Goal: Information Seeking & Learning: Learn about a topic

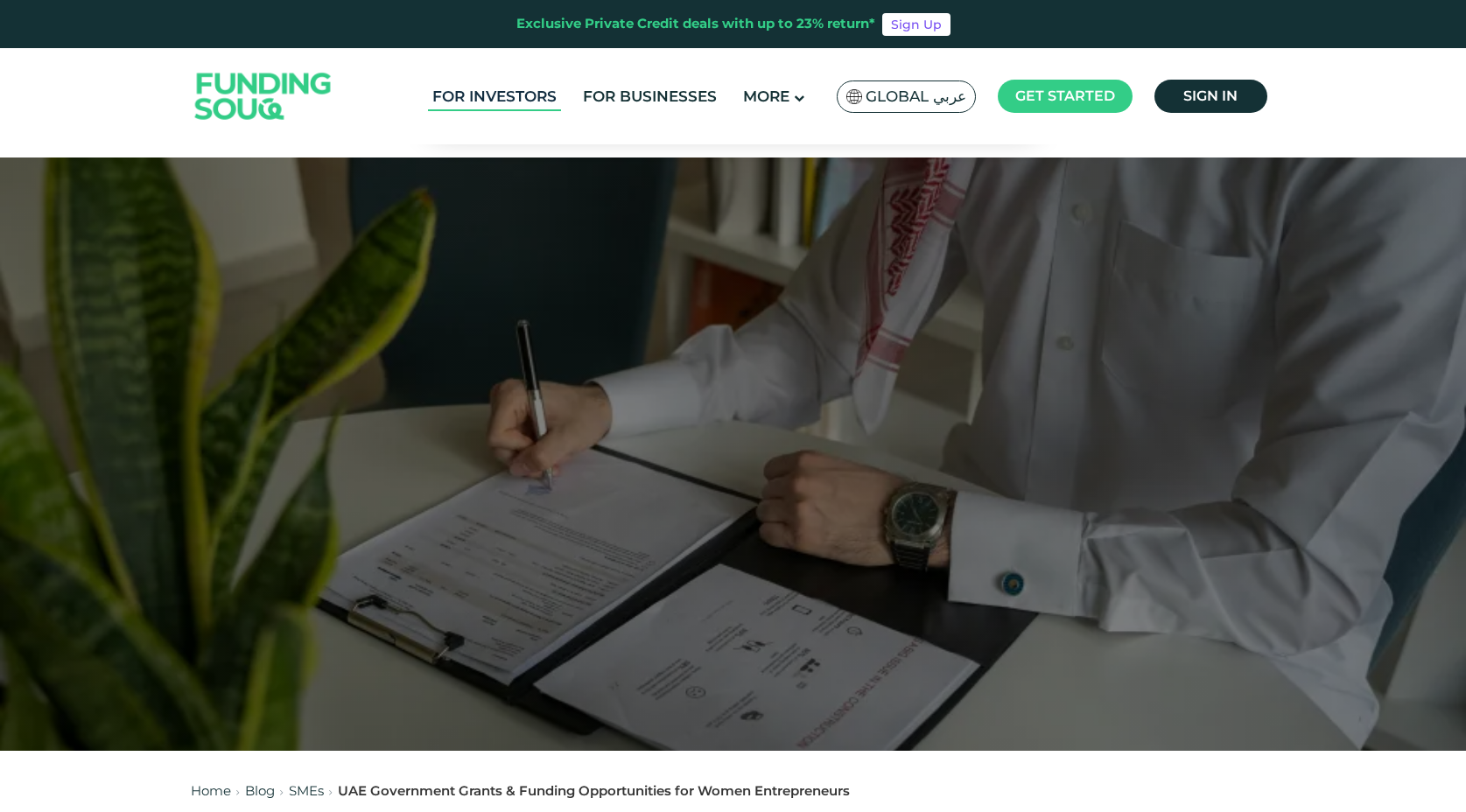
click at [526, 94] on link "For Investors" at bounding box center [493, 97] width 133 height 29
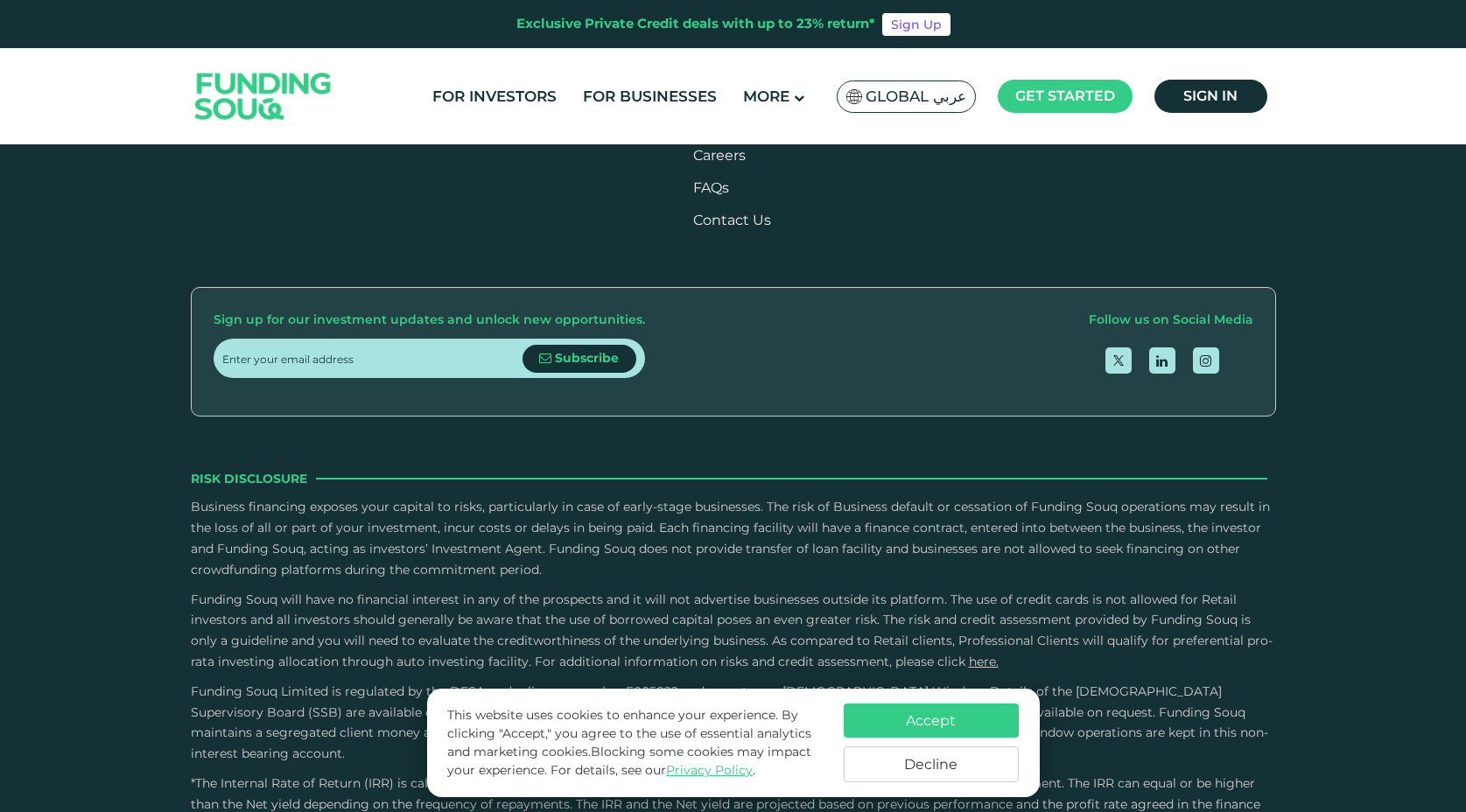
scroll to position [2318, 0]
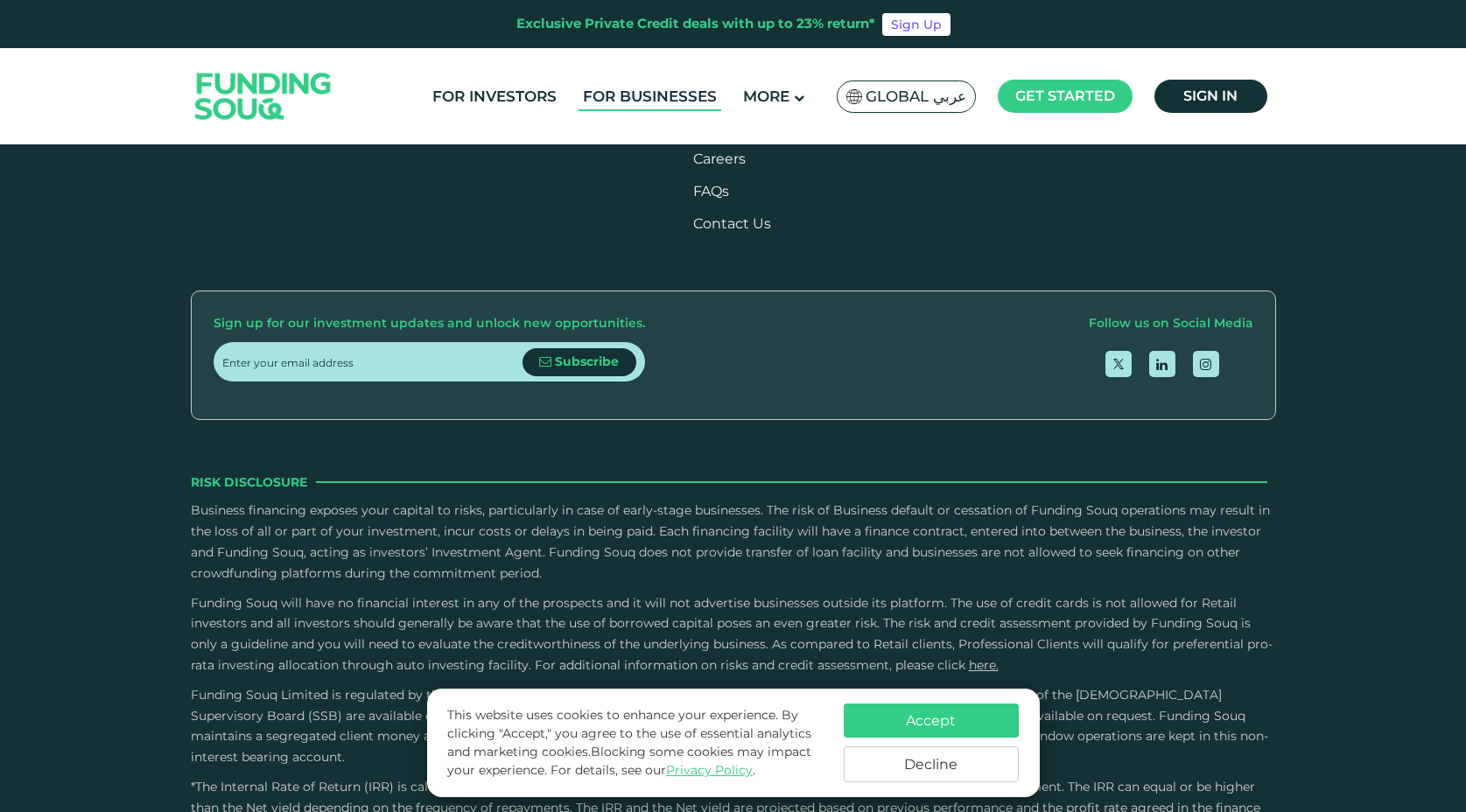
click at [642, 92] on link "For Businesses" at bounding box center [649, 97] width 143 height 29
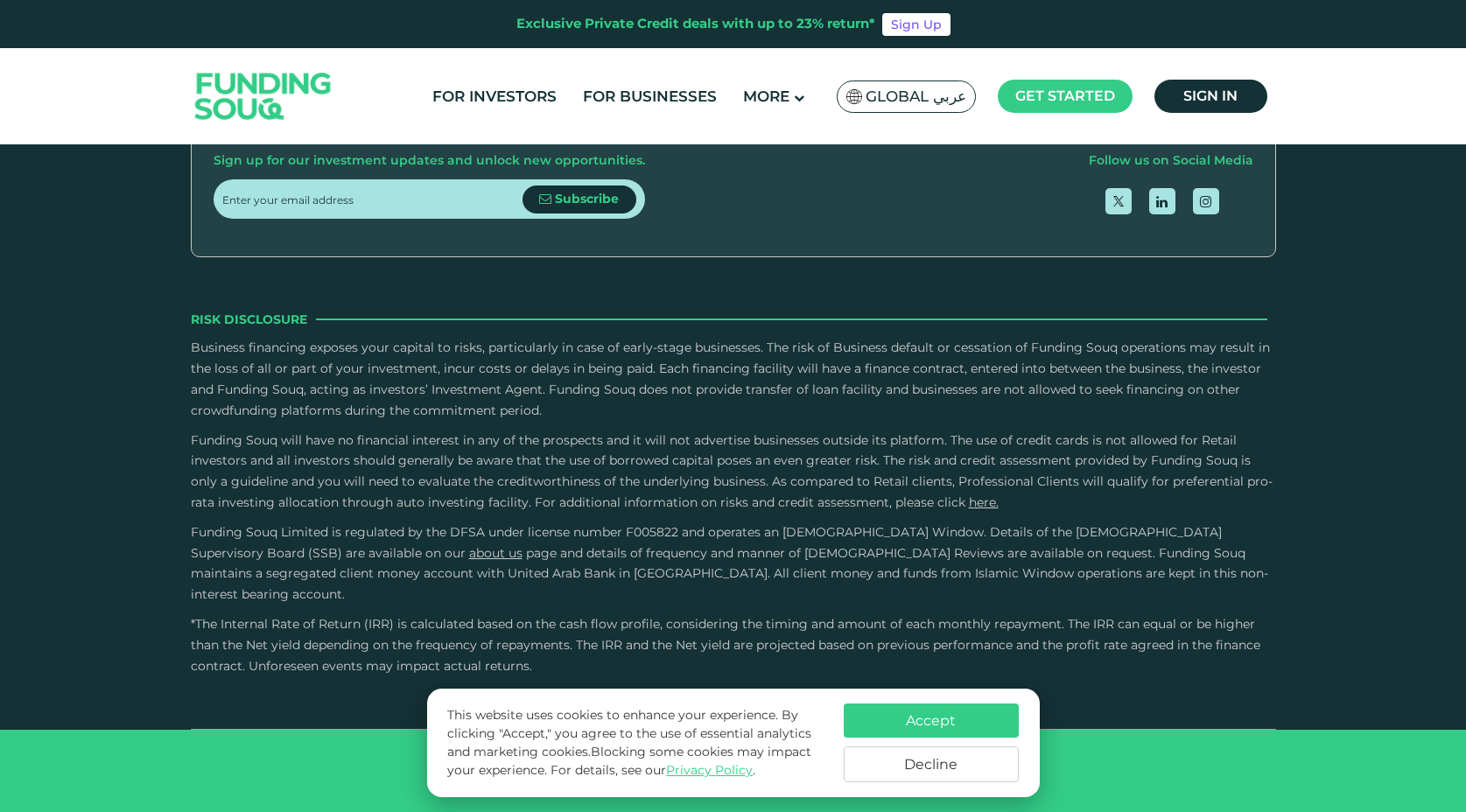
scroll to position [3030, 0]
